Goal: Information Seeking & Learning: Learn about a topic

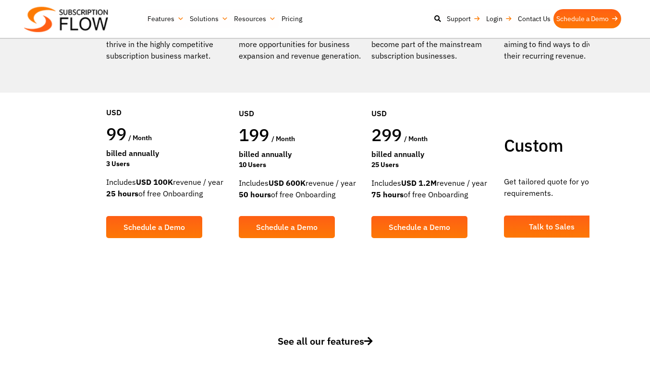
drag, startPoint x: 43, startPoint y: 181, endPoint x: 180, endPoint y: 184, distance: 136.9
click at [180, 184] on div "Includes USD 100K revenue / year 25 hours of free Onboarding" at bounding box center [167, 187] width 123 height 23
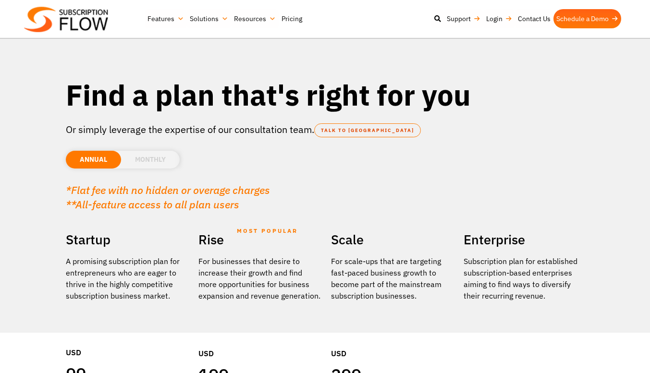
click at [121, 161] on li "MONTHLY" at bounding box center [150, 160] width 59 height 18
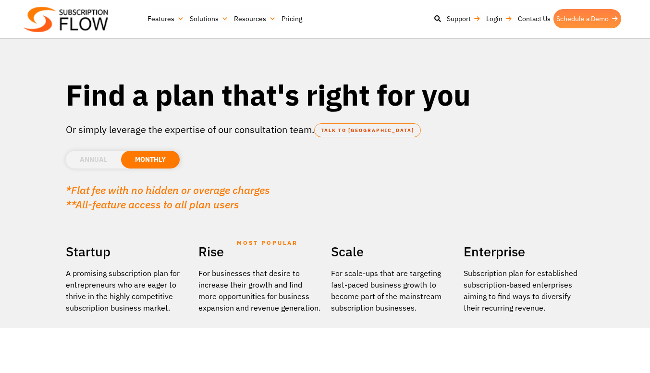
click at [554, 20] on link "Schedule a Demo" at bounding box center [587, 18] width 68 height 19
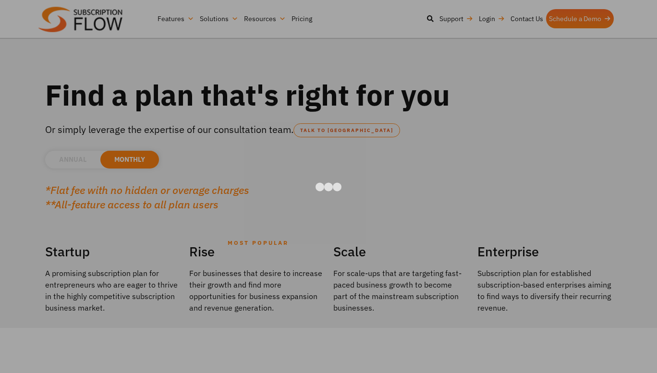
click at [619, 36] on div at bounding box center [328, 186] width 657 height 373
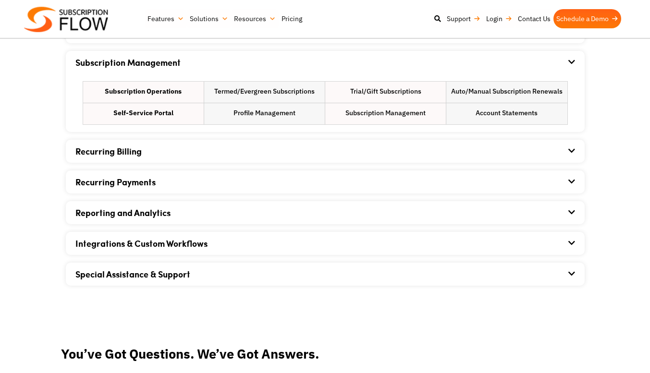
scroll to position [721, 0]
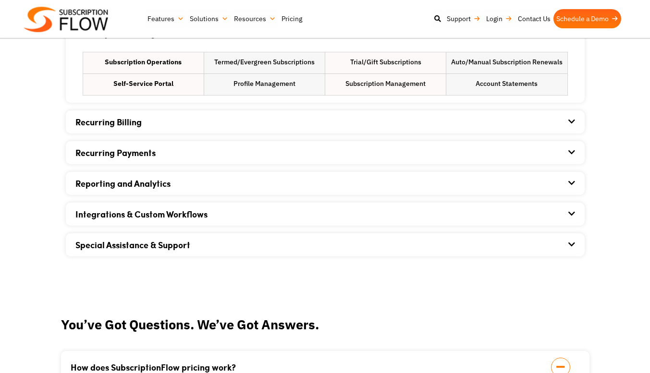
click at [575, 119] on icon at bounding box center [571, 122] width 7 height 8
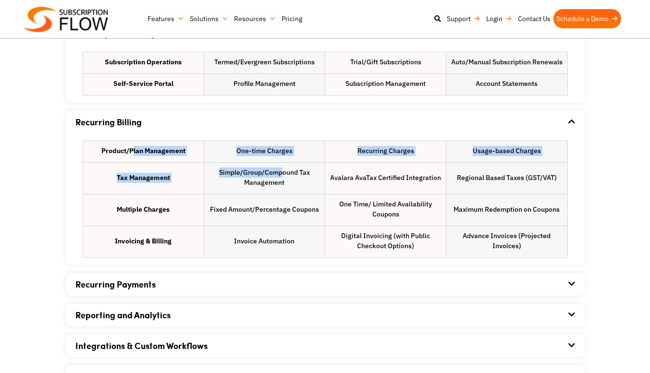
drag, startPoint x: 113, startPoint y: 148, endPoint x: 275, endPoint y: 166, distance: 162.9
click at [275, 166] on ul "Product/Plan Management One-time Charges Recurring Charges Usage-based Charges …" at bounding box center [325, 199] width 485 height 117
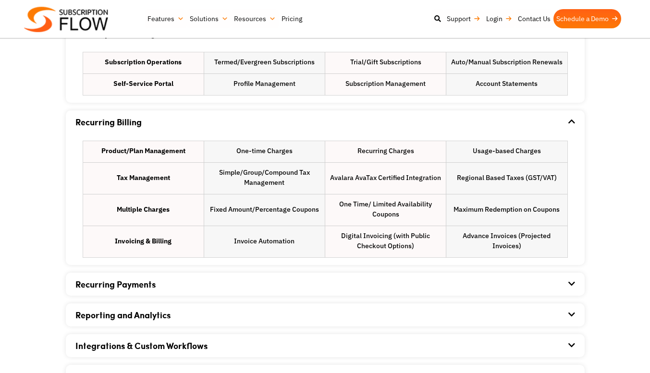
click at [310, 179] on li "Simple/Group/Compound Tax Management" at bounding box center [264, 178] width 121 height 31
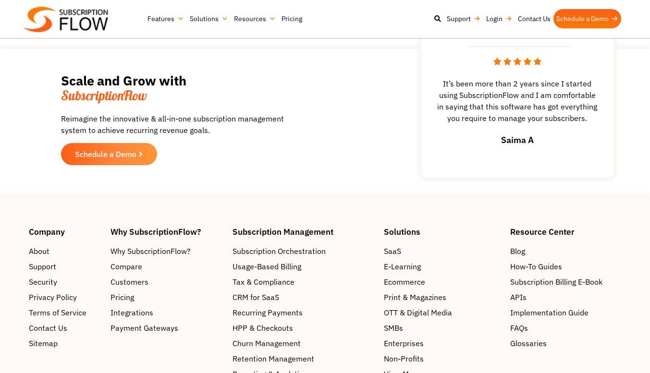
scroll to position [1585, 0]
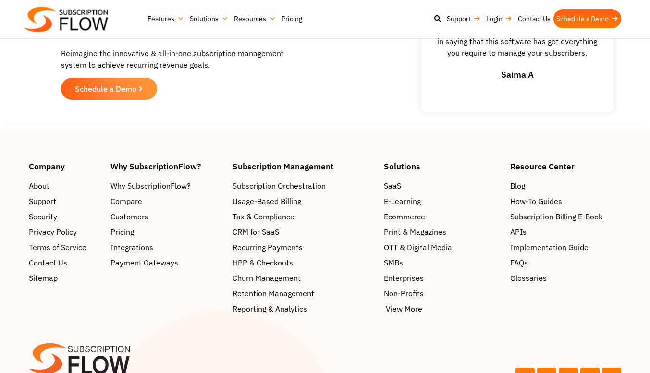
click at [404, 303] on span "View More" at bounding box center [404, 309] width 37 height 12
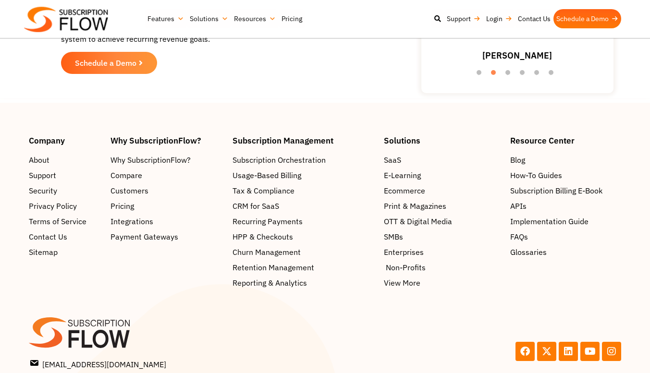
scroll to position [3315, 0]
